Goal: Information Seeking & Learning: Find specific fact

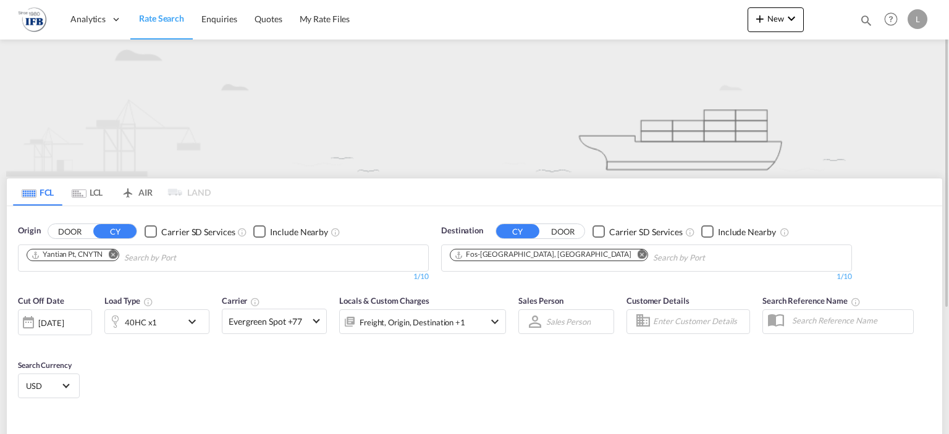
click at [190, 256] on input "Chips input." at bounding box center [182, 258] width 117 height 20
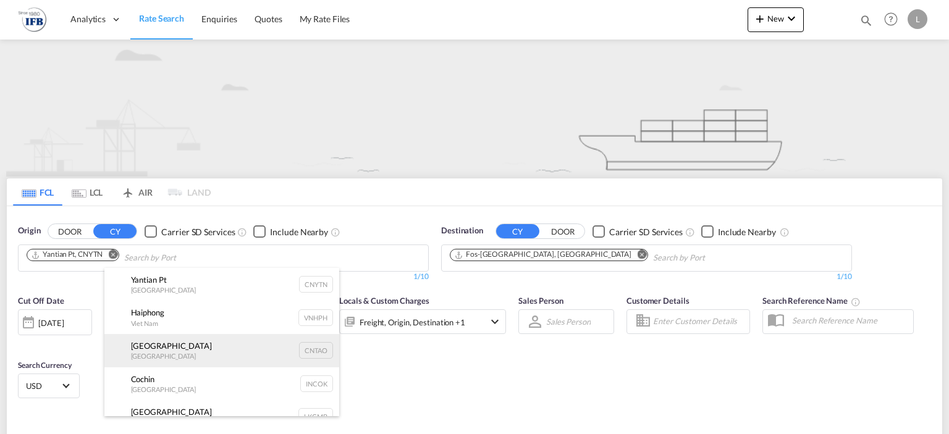
click at [227, 358] on div "Qingdao China CNTAO" at bounding box center [221, 350] width 235 height 33
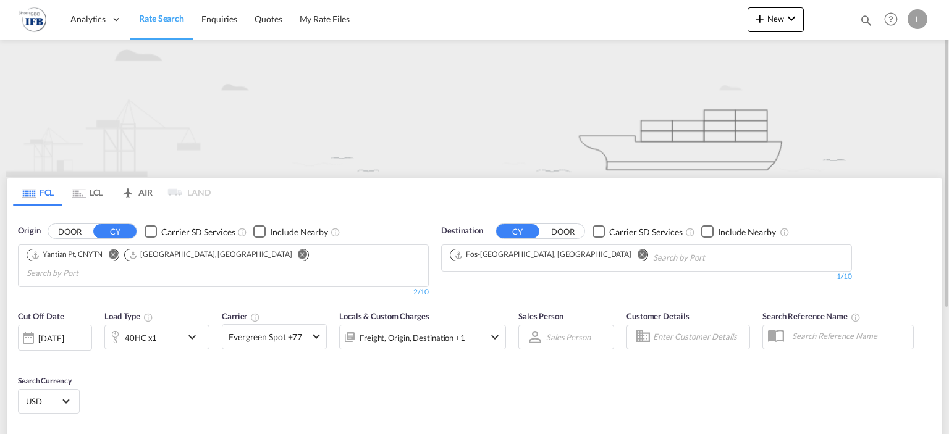
click at [298, 255] on md-icon "Remove" at bounding box center [302, 254] width 9 height 9
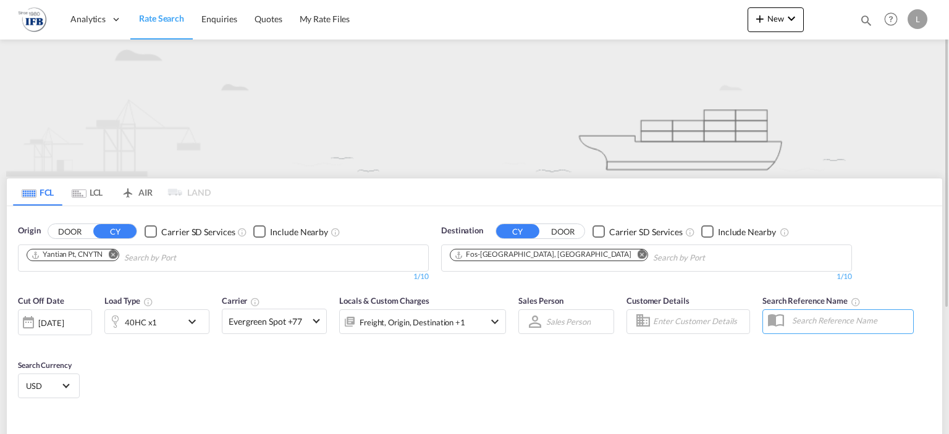
scroll to position [103, 0]
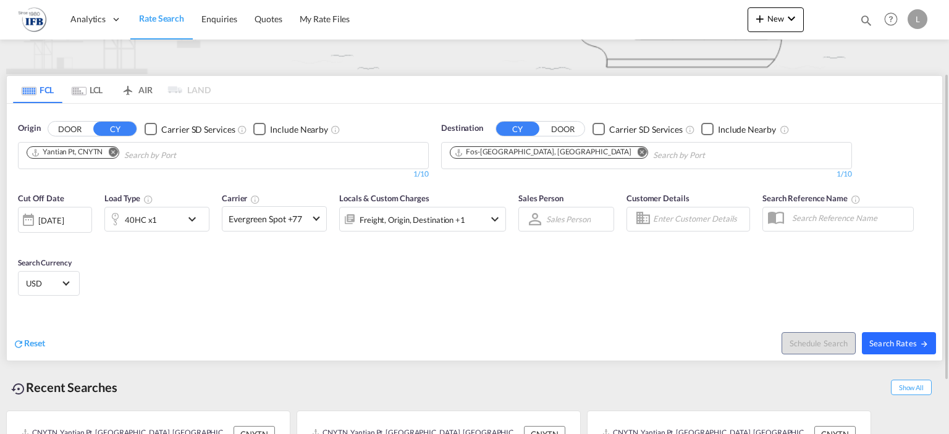
click at [876, 340] on span "Search Rates" at bounding box center [898, 344] width 59 height 10
type input "CNYTN to FRFOS / [DATE]"
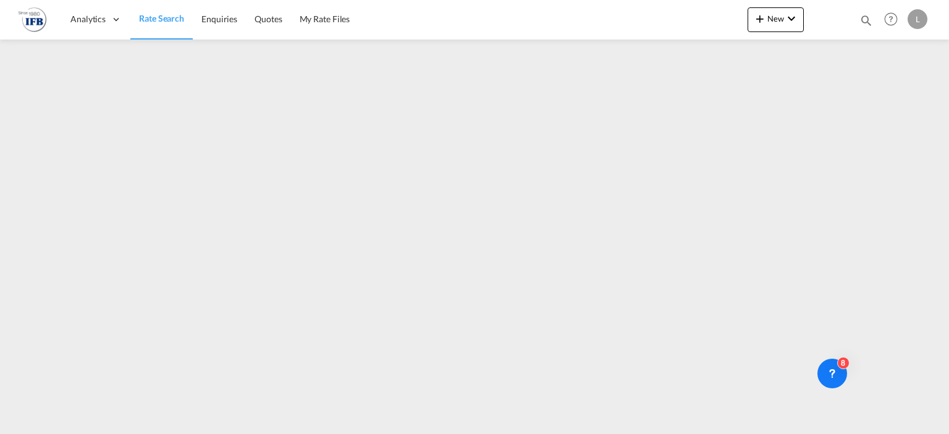
click at [349, 432] on md-content "Analytics Reports Rate Search Enquiries Quotes My Rate Files New Rates Ratecard" at bounding box center [474, 217] width 949 height 434
